Goal: Task Accomplishment & Management: Complete application form

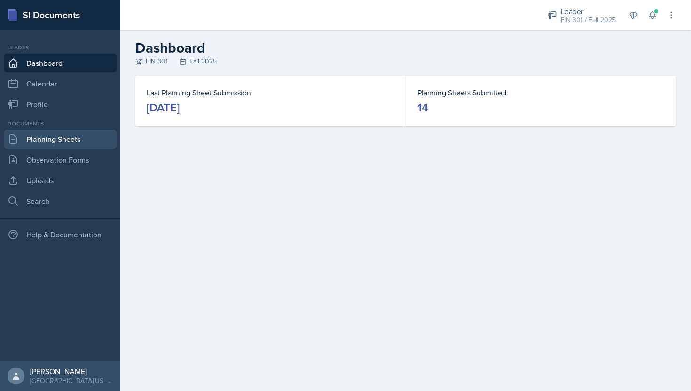
click at [60, 142] on link "Planning Sheets" at bounding box center [60, 139] width 113 height 19
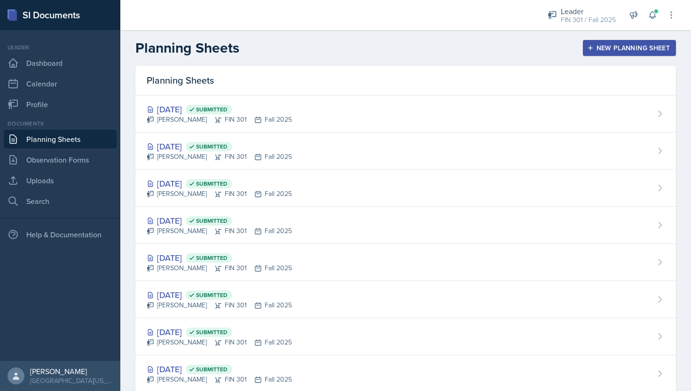
click at [599, 50] on div "New Planning Sheet" at bounding box center [629, 48] width 81 height 8
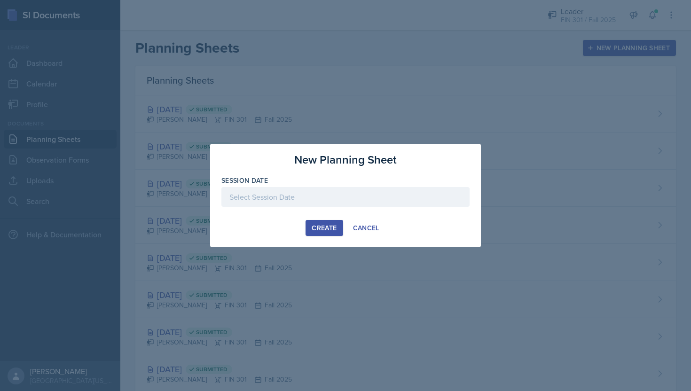
click at [284, 207] on div at bounding box center [345, 211] width 248 height 9
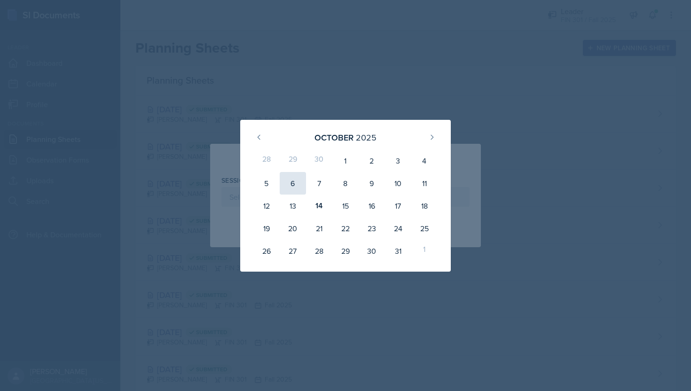
click at [296, 180] on div "6" at bounding box center [293, 183] width 26 height 23
type input "[DATE]"
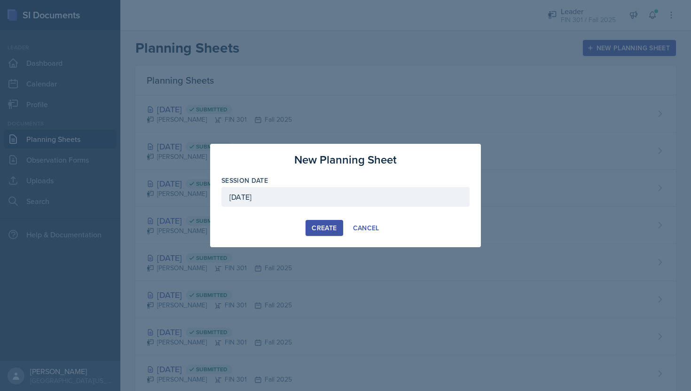
click at [314, 199] on div "[DATE]" at bounding box center [345, 197] width 248 height 20
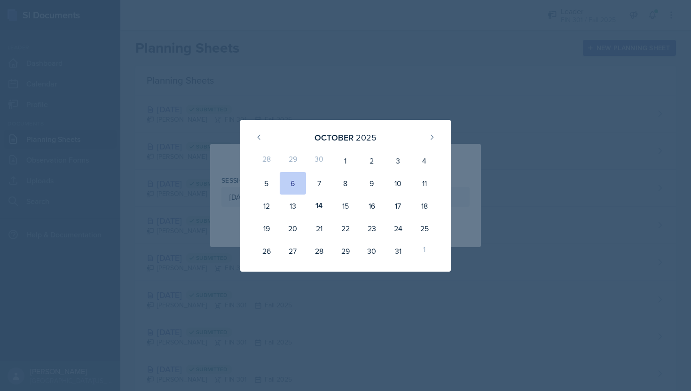
click at [368, 92] on div at bounding box center [345, 195] width 691 height 391
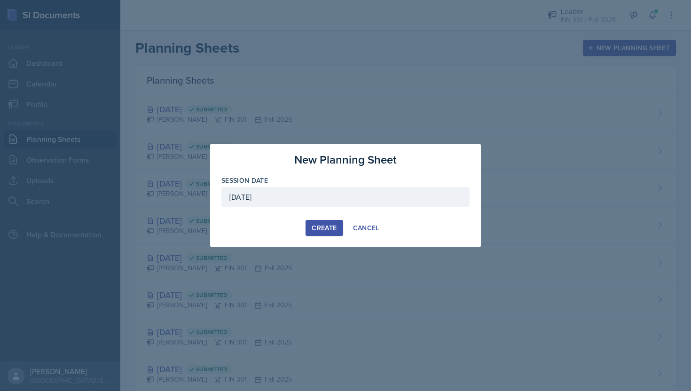
click at [332, 227] on div "Create" at bounding box center [324, 228] width 25 height 8
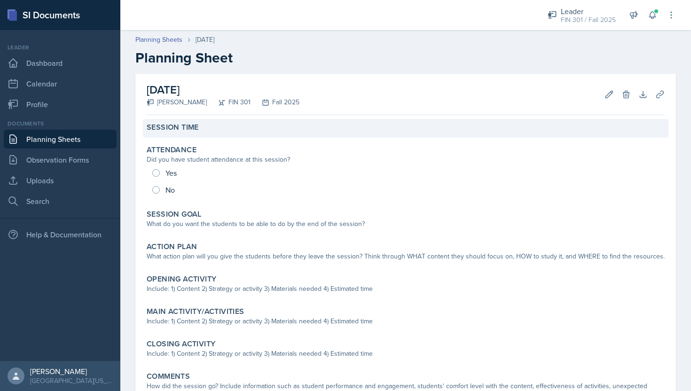
click at [195, 133] on div "Session Time" at bounding box center [406, 128] width 526 height 19
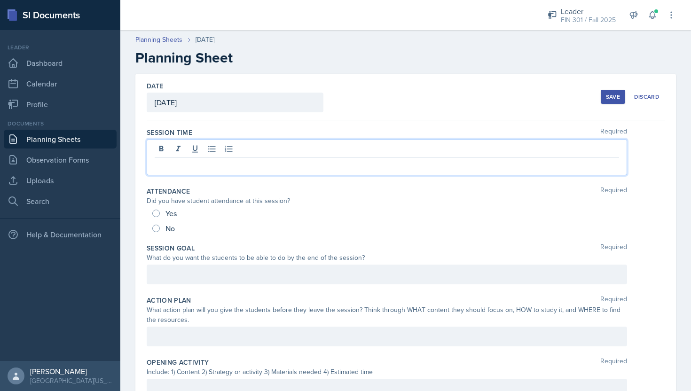
click at [192, 152] on div at bounding box center [387, 157] width 481 height 36
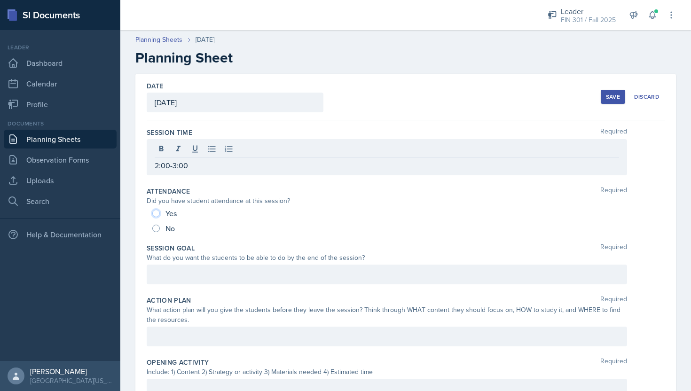
click at [158, 215] on input "Yes" at bounding box center [156, 214] width 8 height 8
radio input "true"
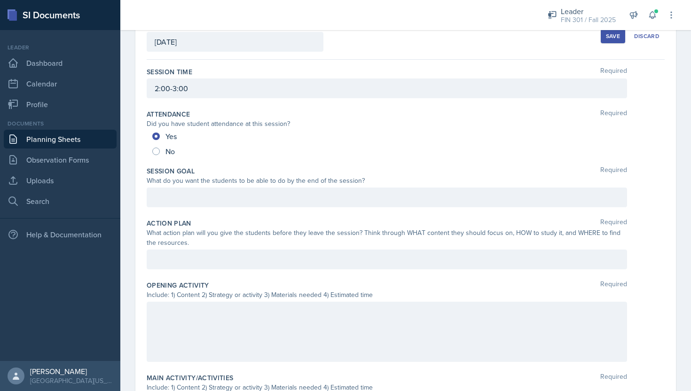
scroll to position [77, 0]
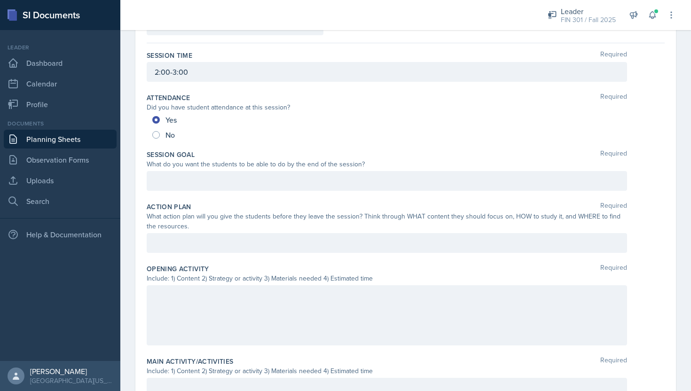
click at [172, 187] on p at bounding box center [387, 180] width 465 height 11
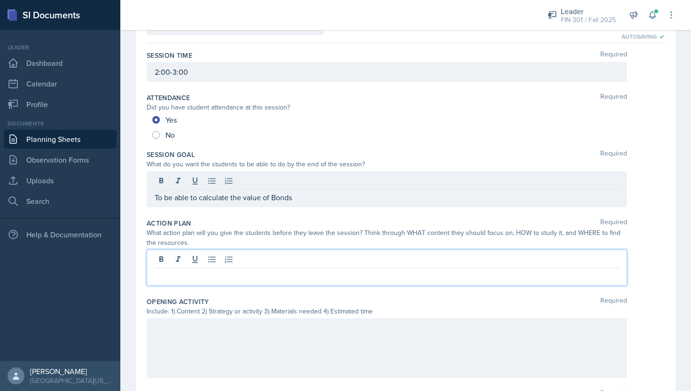
click at [265, 261] on div at bounding box center [387, 268] width 481 height 36
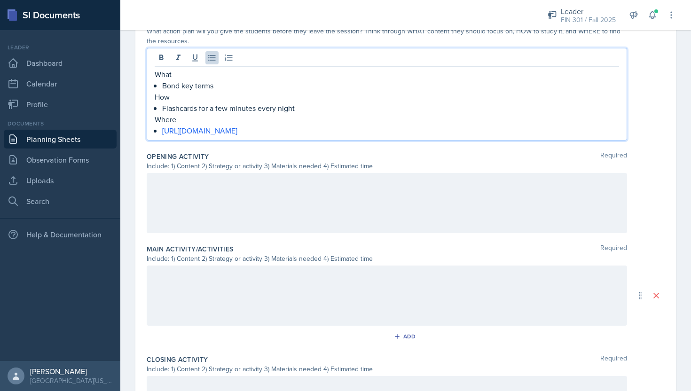
click at [223, 211] on div at bounding box center [387, 203] width 481 height 60
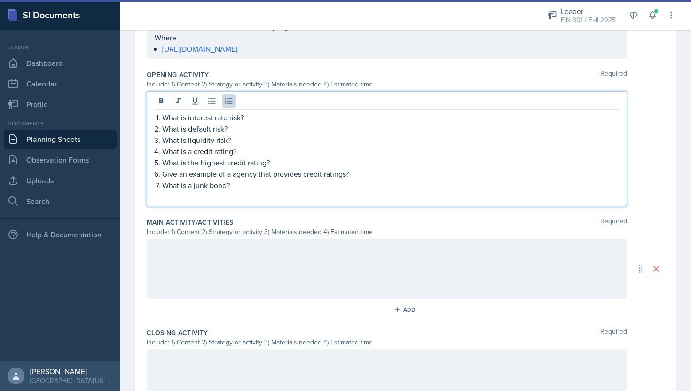
scroll to position [335, 0]
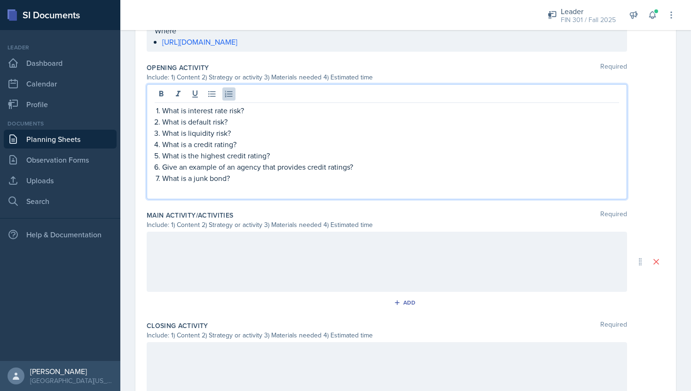
click at [214, 245] on div at bounding box center [387, 262] width 481 height 60
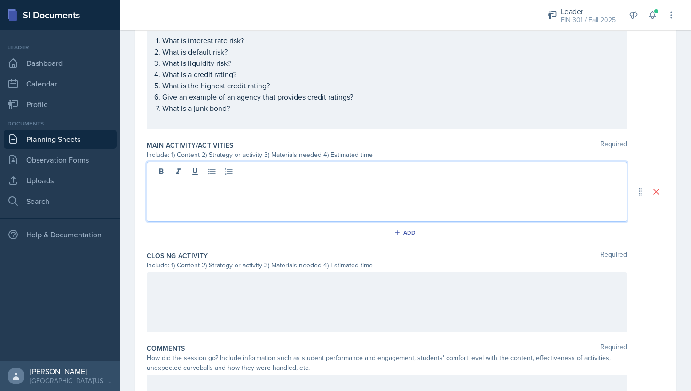
scroll to position [429, 0]
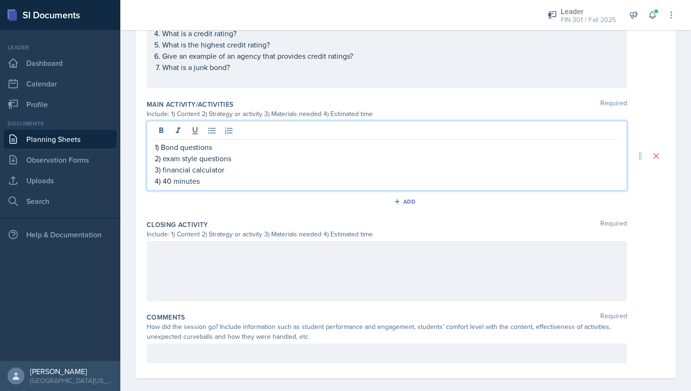
click at [209, 265] on div at bounding box center [387, 271] width 481 height 60
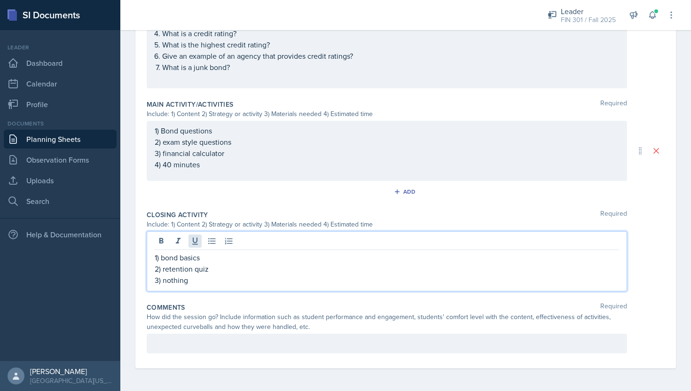
scroll to position [439, 0]
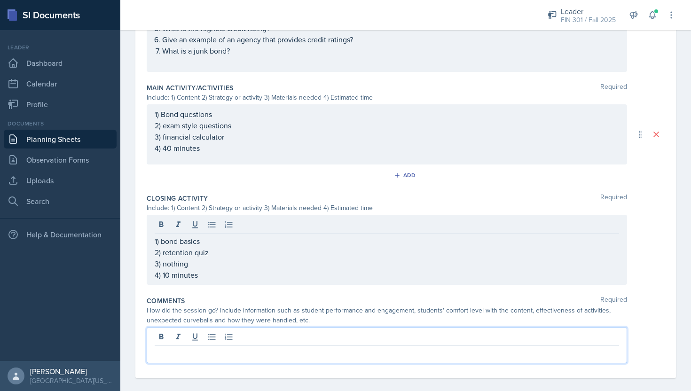
click at [221, 341] on div at bounding box center [387, 345] width 481 height 36
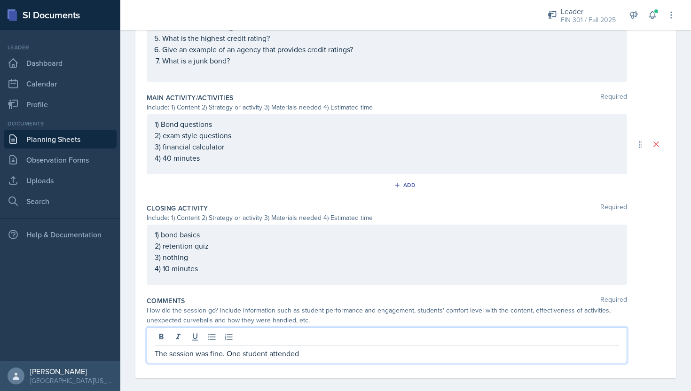
click at [316, 353] on p "The session was fine. One student attended" at bounding box center [387, 353] width 465 height 11
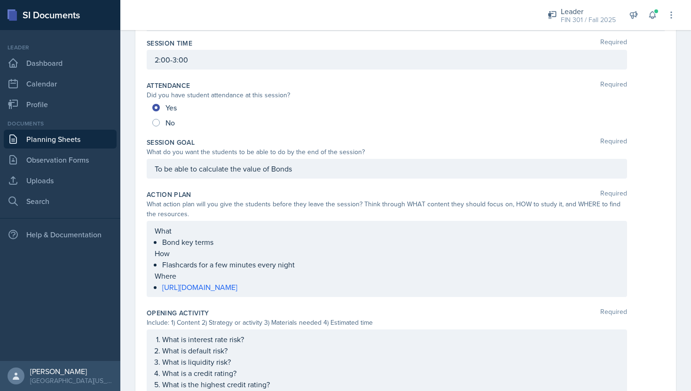
scroll to position [0, 0]
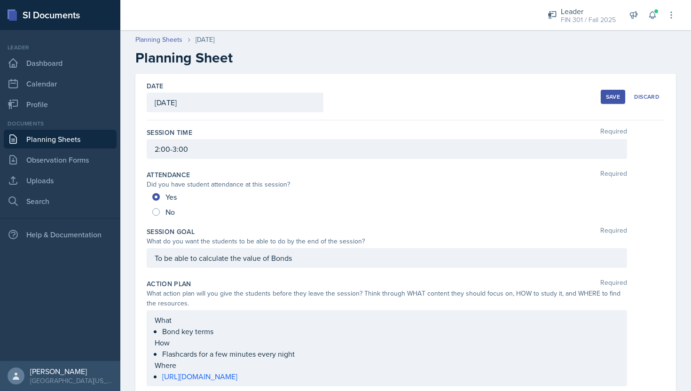
click at [611, 98] on div "Save" at bounding box center [613, 97] width 14 height 8
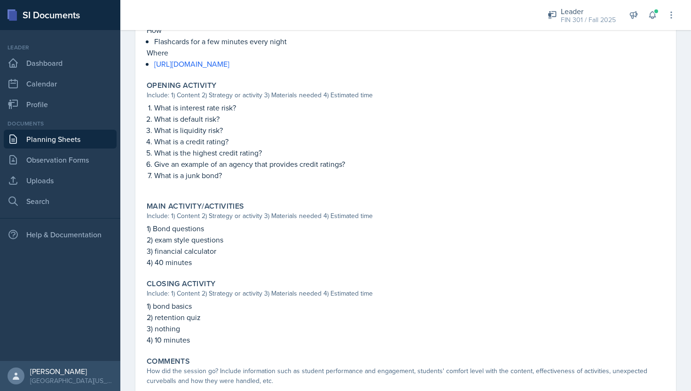
scroll to position [357, 0]
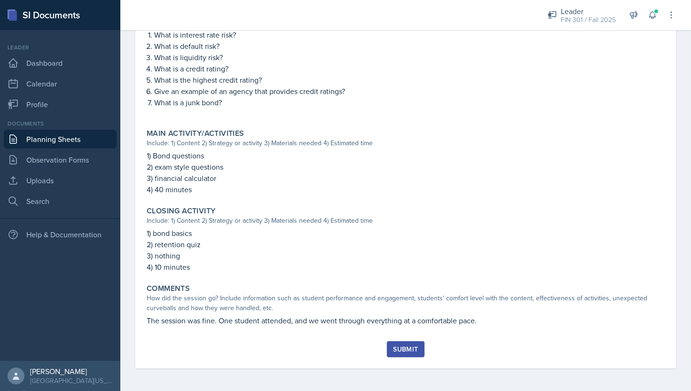
click at [405, 344] on button "Submit" at bounding box center [405, 349] width 37 height 16
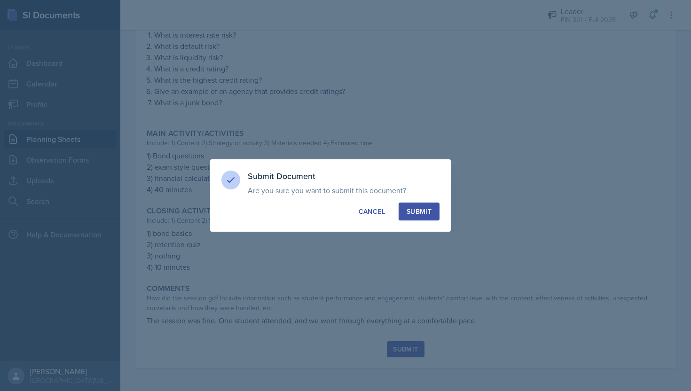
click at [421, 213] on div "Submit" at bounding box center [419, 211] width 25 height 9
radio input "true"
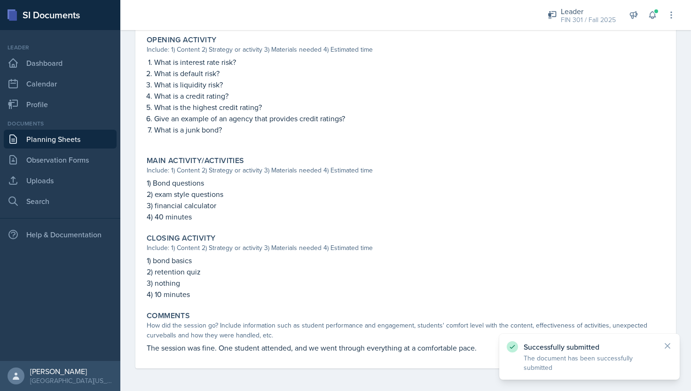
click at [42, 142] on link "Planning Sheets" at bounding box center [60, 139] width 113 height 19
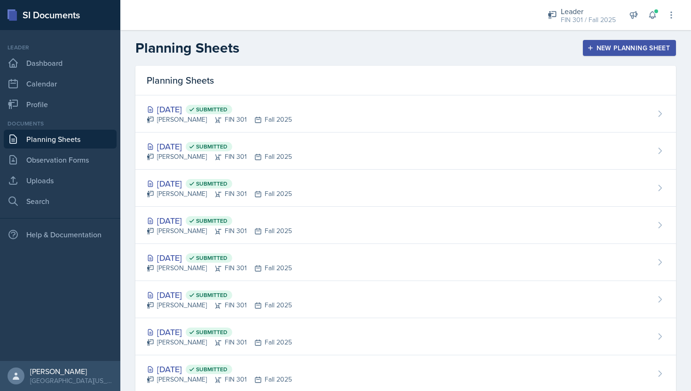
click at [598, 49] on div "New Planning Sheet" at bounding box center [629, 48] width 81 height 8
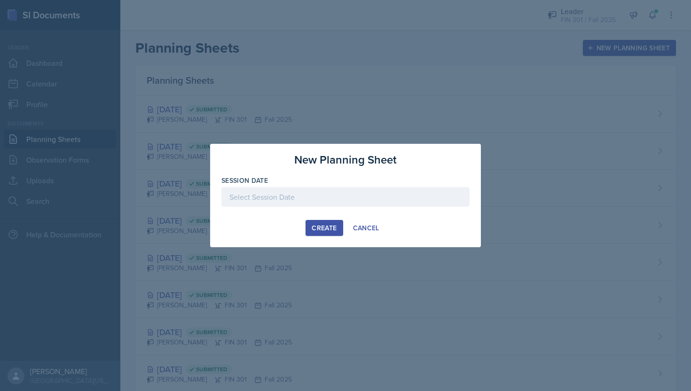
click at [345, 203] on div at bounding box center [345, 197] width 248 height 20
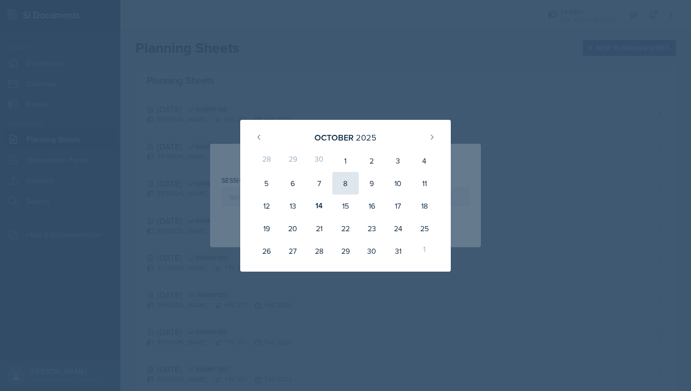
click at [348, 185] on div "8" at bounding box center [345, 183] width 26 height 23
type input "[DATE]"
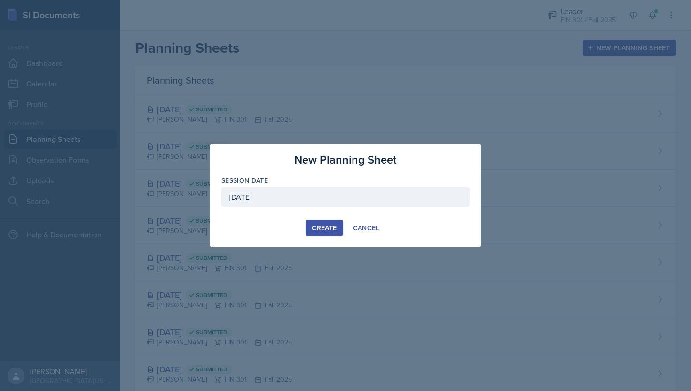
click at [328, 232] on div "Create" at bounding box center [324, 228] width 25 height 8
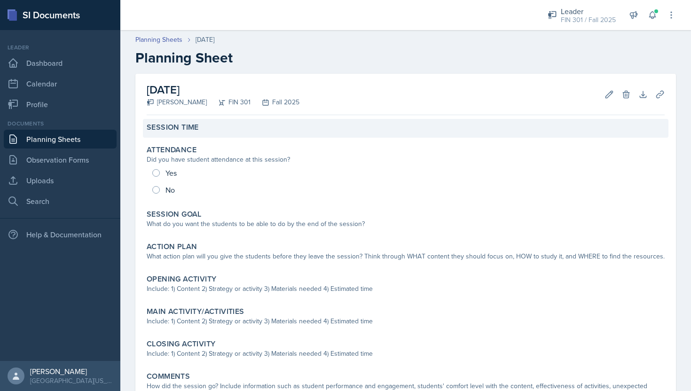
click at [186, 134] on div "Session Time" at bounding box center [406, 128] width 526 height 19
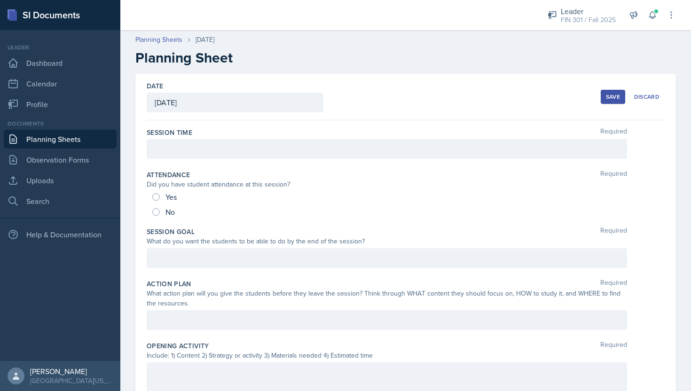
click at [207, 156] on div at bounding box center [387, 149] width 481 height 20
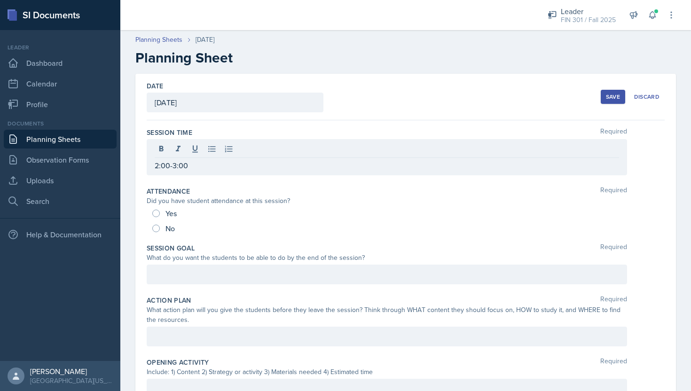
click at [158, 209] on div "Yes" at bounding box center [165, 213] width 26 height 15
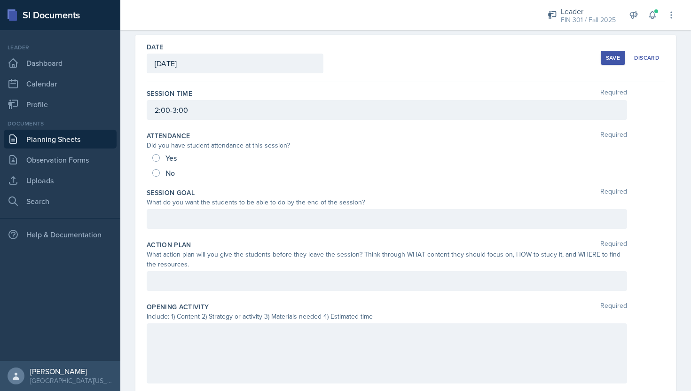
scroll to position [40, 0]
click at [155, 158] on input "Yes" at bounding box center [156, 157] width 8 height 8
radio input "true"
click at [193, 227] on div at bounding box center [387, 218] width 481 height 20
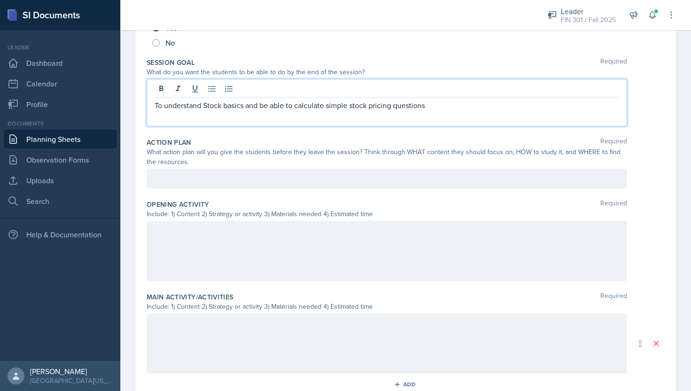
scroll to position [196, 0]
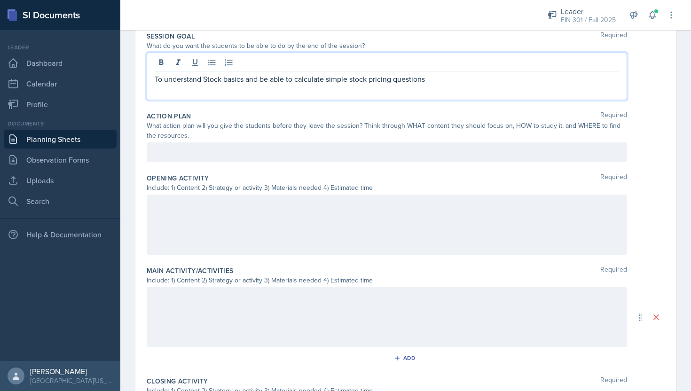
click at [164, 94] on p at bounding box center [387, 90] width 465 height 11
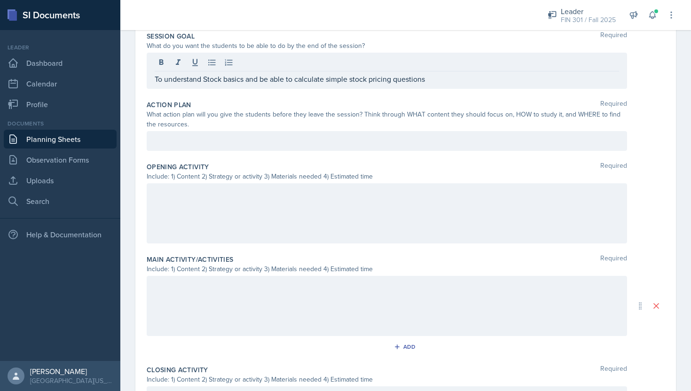
click at [175, 128] on div "What action plan will you give the students before they leave the session? Thin…" at bounding box center [387, 120] width 481 height 20
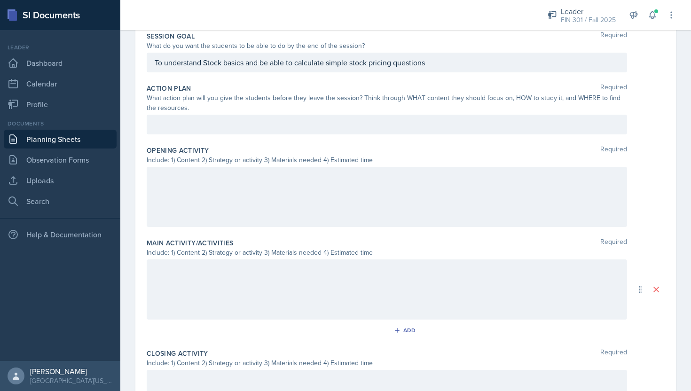
click at [172, 136] on div "Action Plan Required What action plan will you give the students before they le…" at bounding box center [406, 111] width 518 height 62
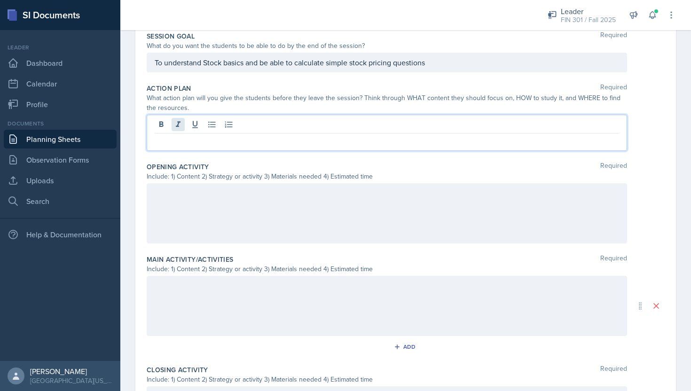
click at [178, 125] on div at bounding box center [387, 133] width 481 height 36
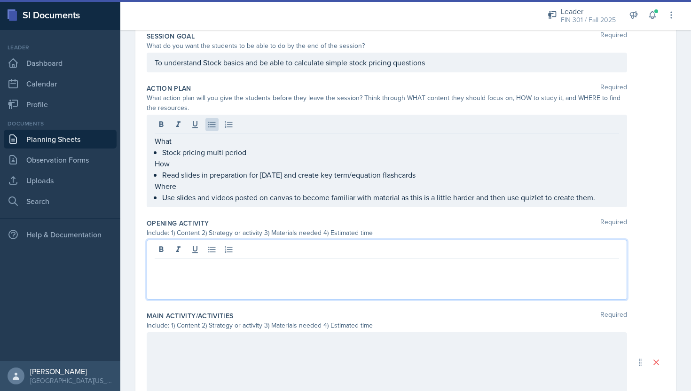
click at [223, 247] on div at bounding box center [387, 270] width 481 height 60
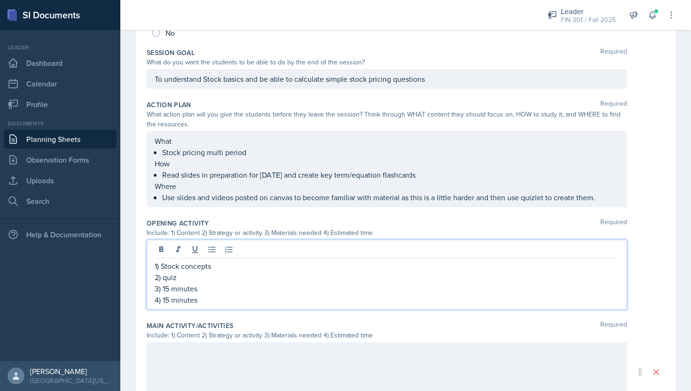
click at [212, 288] on p "3) 15 minutes" at bounding box center [387, 288] width 465 height 11
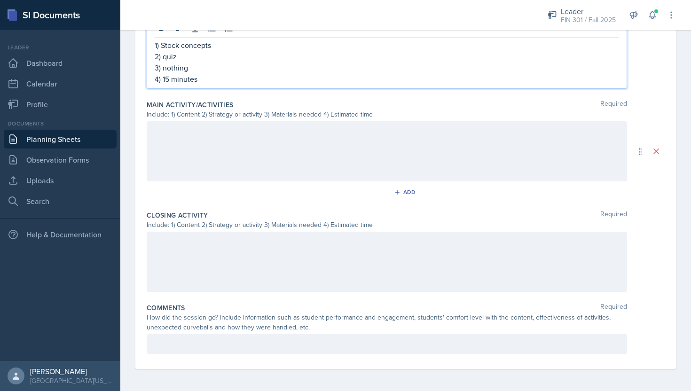
click at [195, 146] on div at bounding box center [387, 151] width 481 height 60
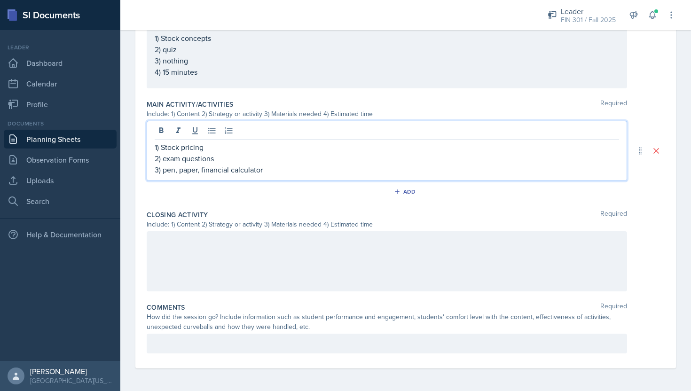
scroll to position [400, 0]
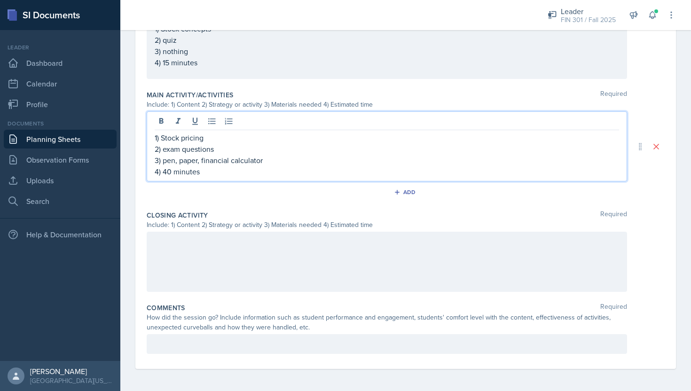
click at [277, 248] on div at bounding box center [387, 262] width 481 height 60
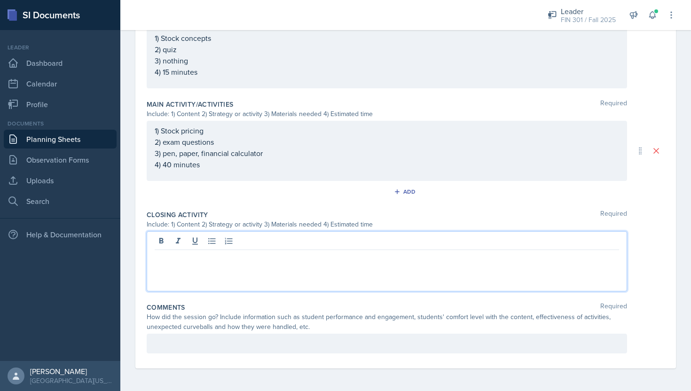
scroll to position [391, 0]
click at [187, 275] on div "1) Review bonds vs stocks 2)" at bounding box center [387, 261] width 481 height 60
click at [187, 269] on p "2)" at bounding box center [387, 268] width 465 height 11
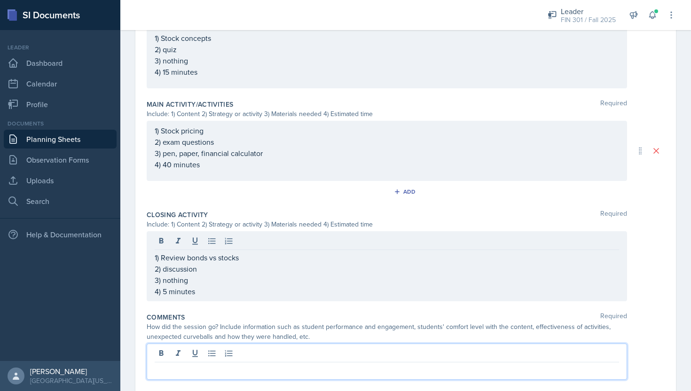
click at [218, 354] on div at bounding box center [387, 362] width 481 height 36
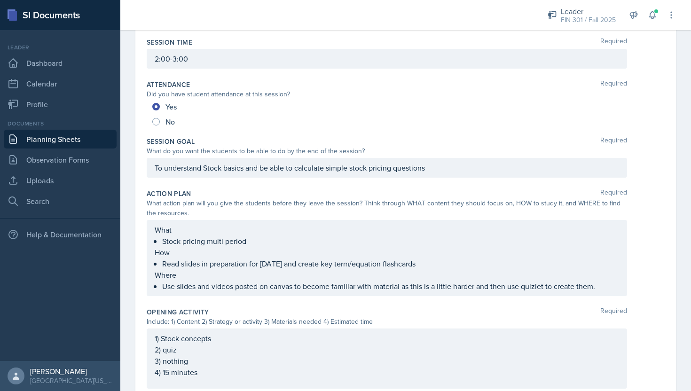
scroll to position [0, 0]
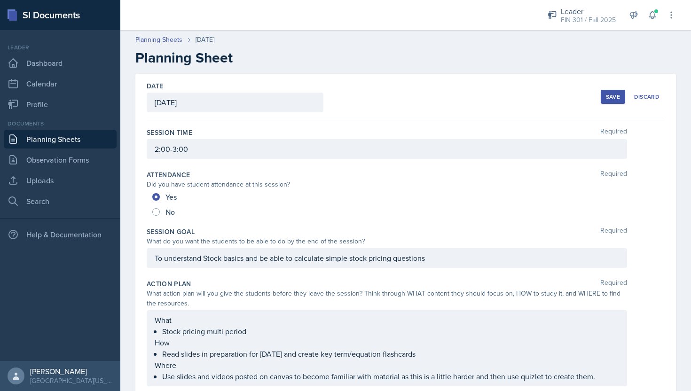
click at [607, 99] on div "Save" at bounding box center [613, 97] width 14 height 8
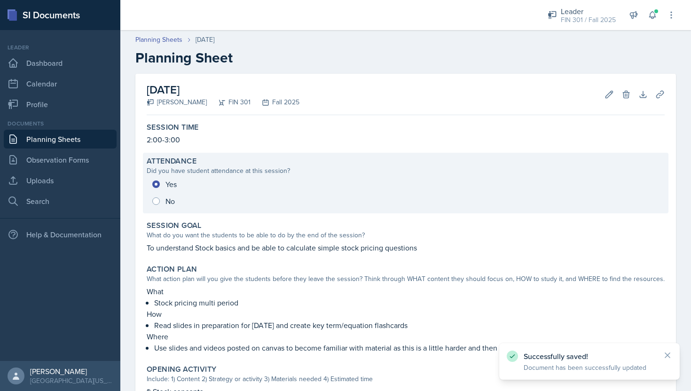
scroll to position [314, 0]
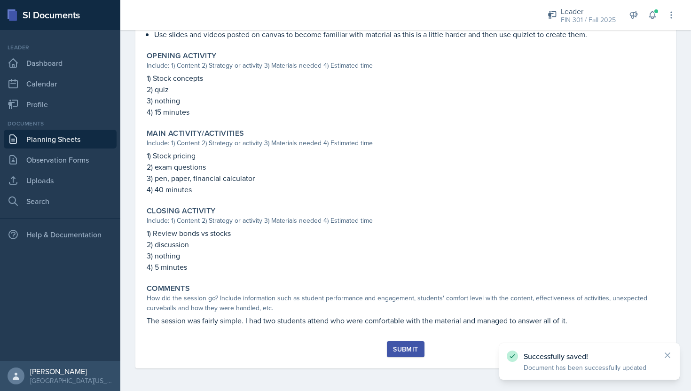
click at [404, 355] on button "Submit" at bounding box center [405, 349] width 37 height 16
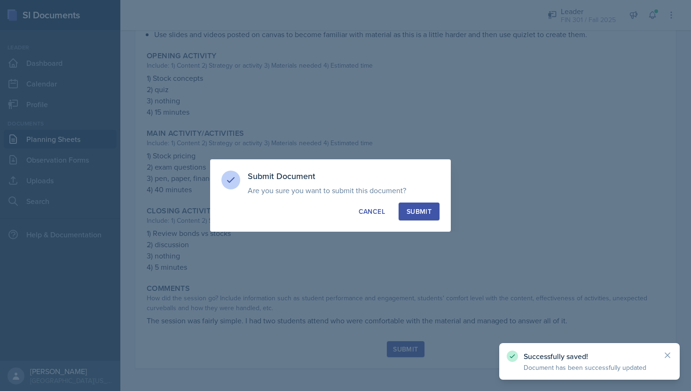
click at [425, 208] on div "Submit" at bounding box center [419, 211] width 25 height 9
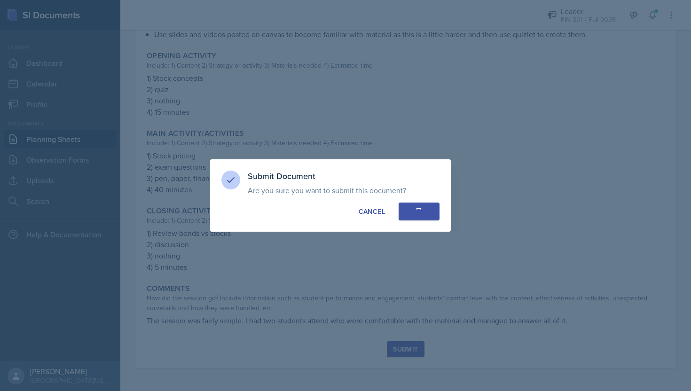
radio input "true"
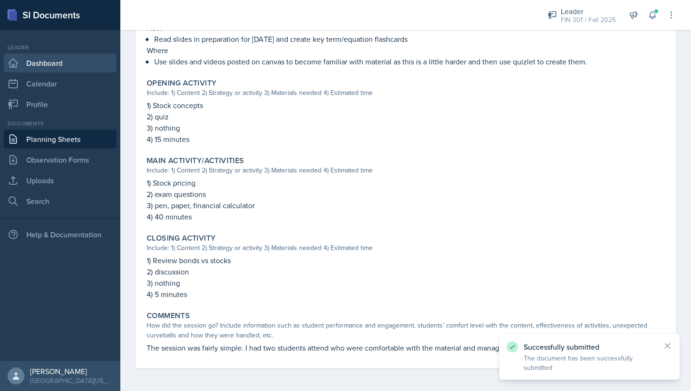
click at [96, 59] on link "Dashboard" at bounding box center [60, 63] width 113 height 19
